Goal: Find specific page/section: Find specific page/section

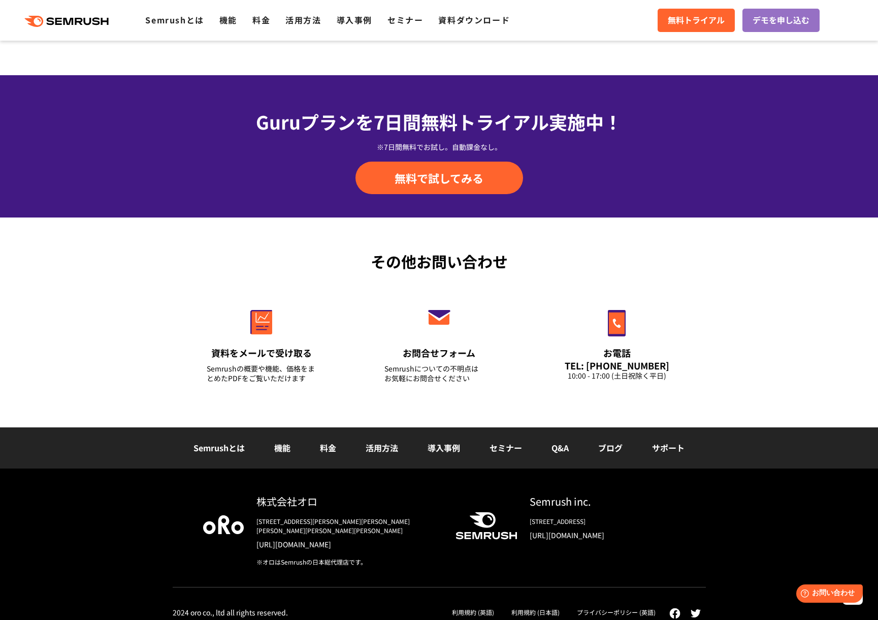
click at [561, 449] on link "Q&A" at bounding box center [560, 447] width 17 height 12
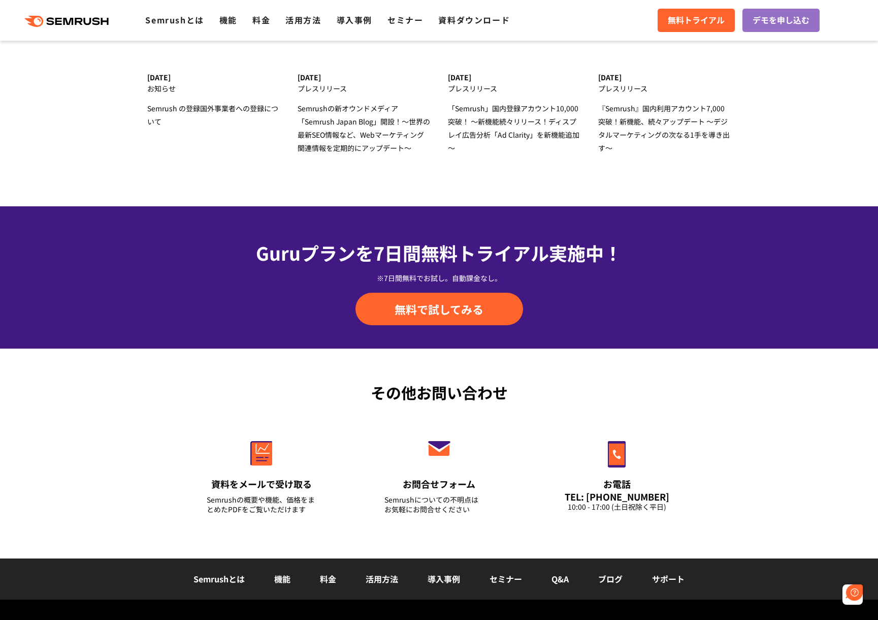
click at [613, 572] on link "ブログ" at bounding box center [610, 578] width 24 height 12
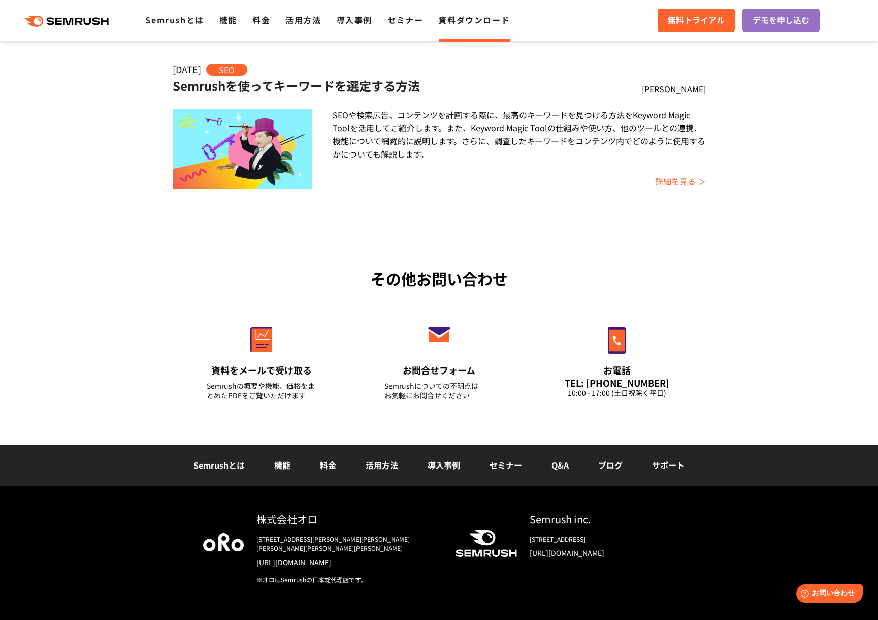
scroll to position [190, 0]
